Goal: Transaction & Acquisition: Subscribe to service/newsletter

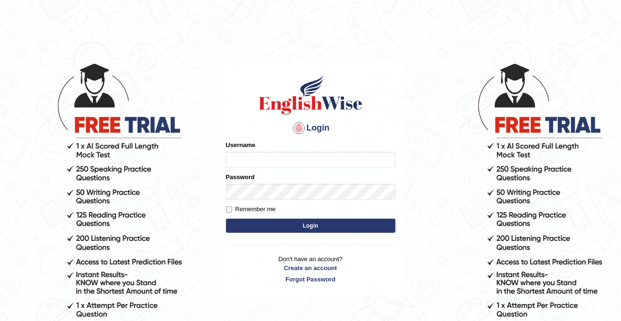
type input "TasnimM"
click at [299, 228] on button "Login" at bounding box center [311, 226] width 170 height 14
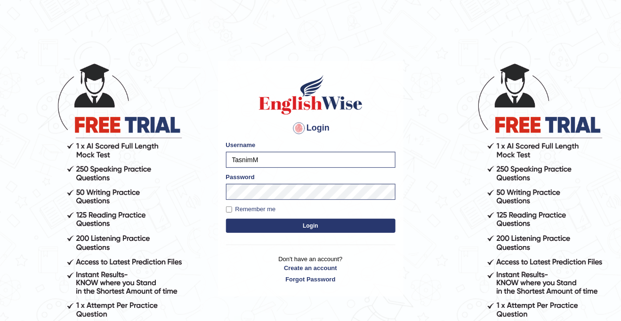
click at [299, 228] on button "Login" at bounding box center [311, 226] width 170 height 14
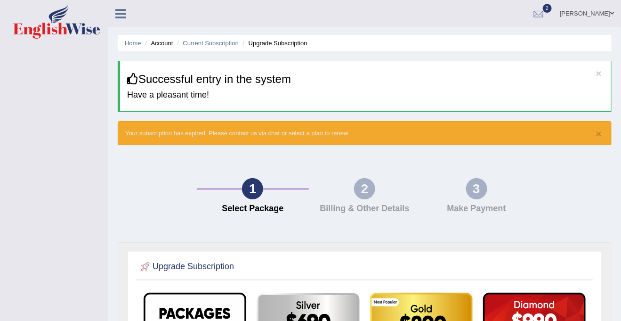
click at [121, 17] on icon at bounding box center [120, 14] width 11 height 12
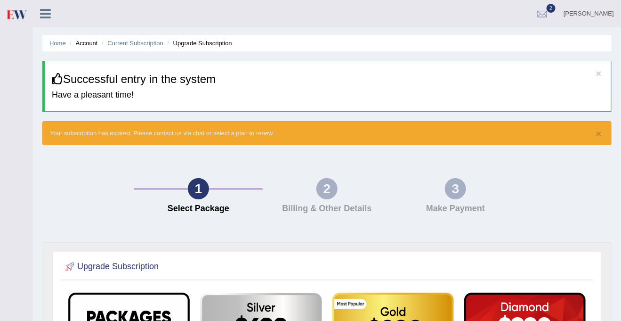
click at [59, 42] on link "Home" at bounding box center [57, 43] width 16 height 7
